Goal: Register for event/course

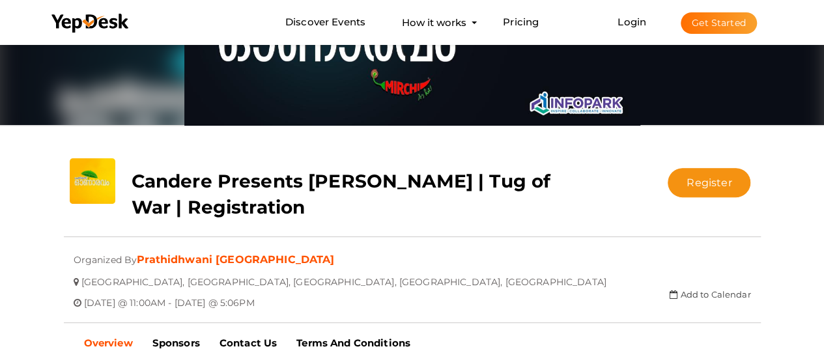
scroll to position [391, 0]
